Goal: Information Seeking & Learning: Check status

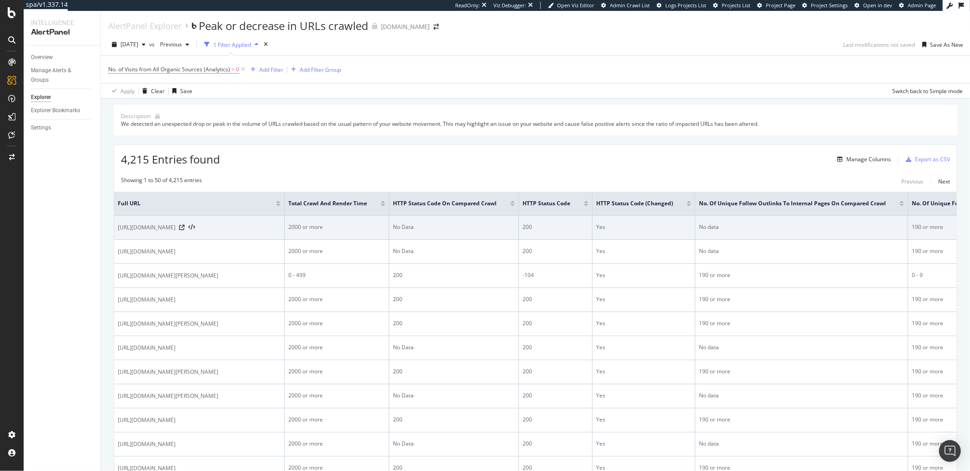
click at [175, 230] on span "https://monlitcabane.com/es/817-cama-bebe" at bounding box center [147, 227] width 58 height 9
click at [185, 230] on icon at bounding box center [181, 227] width 5 height 5
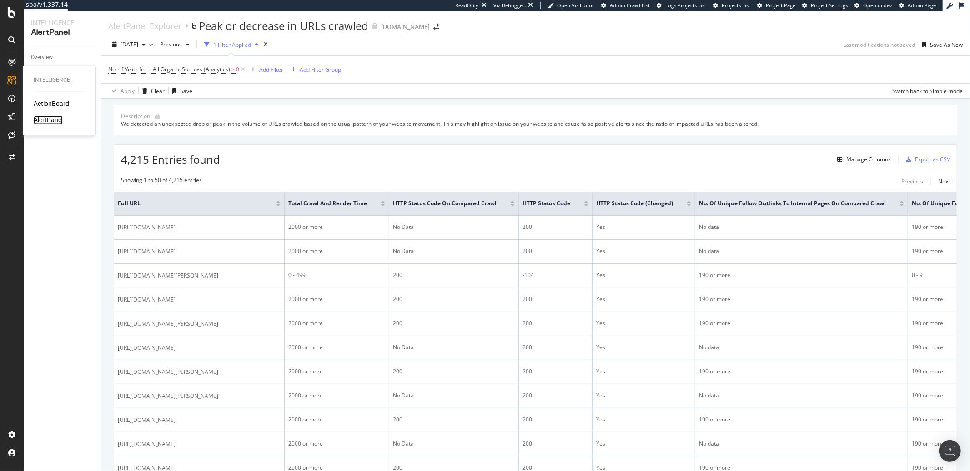
click at [48, 118] on div "AlertPanel" at bounding box center [48, 120] width 29 height 9
